Goal: Transaction & Acquisition: Purchase product/service

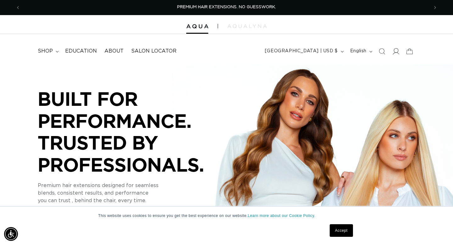
click at [395, 53] on icon at bounding box center [395, 51] width 7 height 7
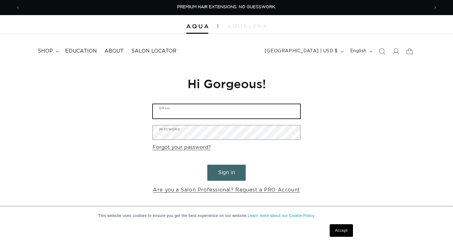
click at [190, 113] on input "Email" at bounding box center [226, 111] width 147 height 14
click at [198, 111] on input "Email" at bounding box center [226, 111] width 147 height 14
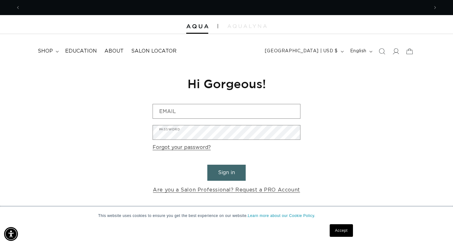
scroll to position [0, 817]
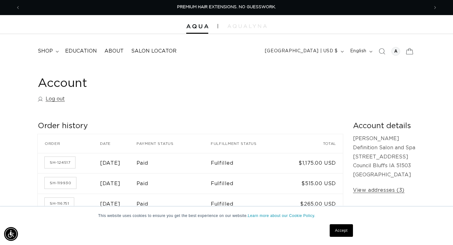
click at [409, 47] on icon at bounding box center [409, 51] width 15 height 15
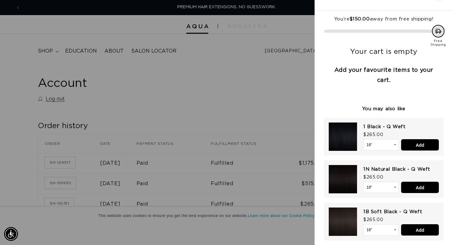
click at [252, 69] on div at bounding box center [226, 122] width 453 height 245
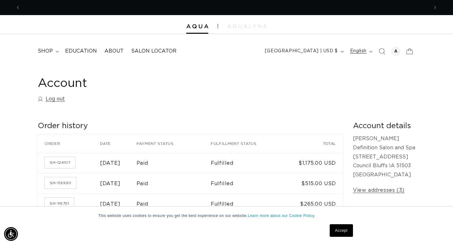
scroll to position [0, 409]
click at [382, 49] on icon "Search" at bounding box center [382, 51] width 7 height 7
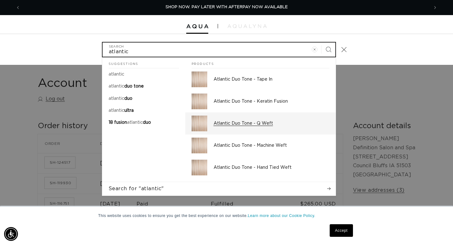
type input "atlantic"
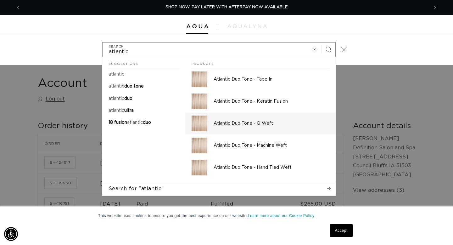
click at [258, 124] on p "Atlantic Duo Tone - Q Weft" at bounding box center [272, 124] width 116 height 6
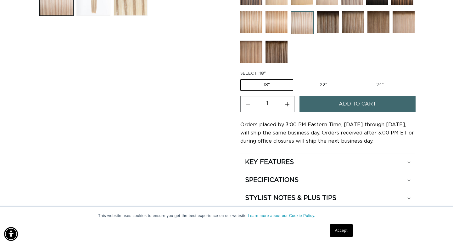
scroll to position [298, 0]
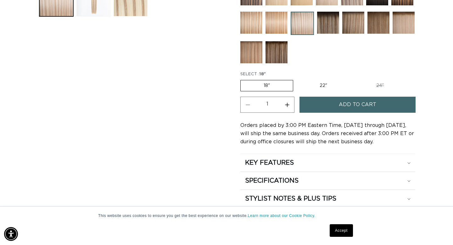
click at [267, 87] on label "18" Variant sold out or unavailable" at bounding box center [266, 85] width 53 height 11
click at [242, 79] on input "18" Variant sold out or unavailable" at bounding box center [242, 79] width 0 height 0
click at [351, 103] on span "Add to cart" at bounding box center [357, 105] width 37 height 16
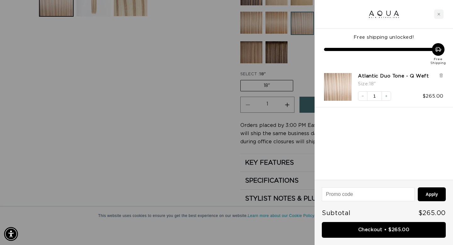
scroll to position [0, 0]
click at [189, 83] on div at bounding box center [226, 122] width 453 height 245
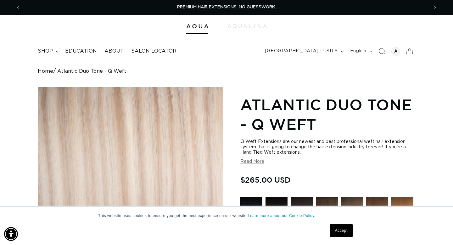
click at [380, 49] on icon "Search" at bounding box center [382, 51] width 7 height 7
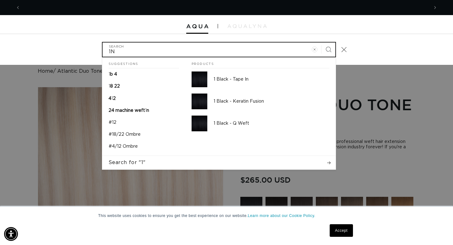
scroll to position [0, 409]
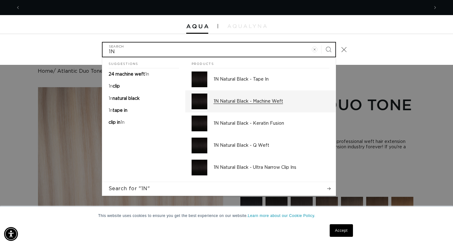
type input "1N"
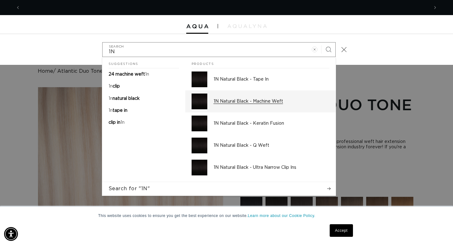
click at [260, 102] on p "1N Natural Black - Machine Weft" at bounding box center [272, 102] width 116 height 6
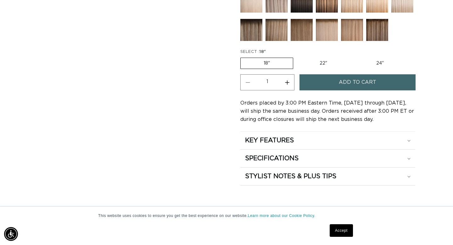
scroll to position [316, 0]
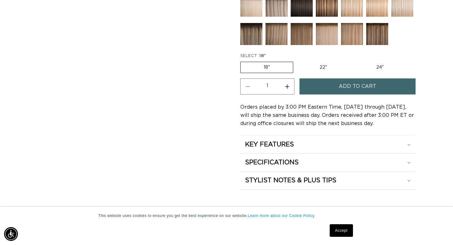
click at [380, 69] on label "24" Variant sold out or unavailable" at bounding box center [380, 67] width 54 height 11
click at [354, 61] on input "24" Variant sold out or unavailable" at bounding box center [353, 60] width 0 height 0
radio input "true"
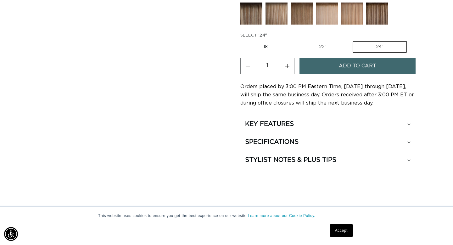
click at [340, 69] on span "Add to cart" at bounding box center [357, 66] width 37 height 16
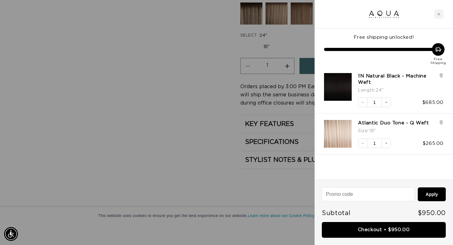
scroll to position [0, 817]
